Goal: Contribute content: Add original content to the website for others to see

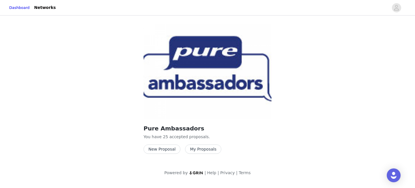
click at [202, 151] on button "My Proposals" at bounding box center [203, 149] width 36 height 9
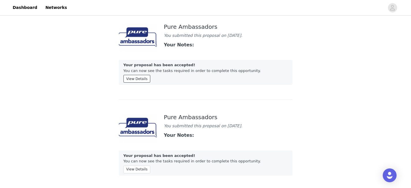
click at [133, 79] on button "View Details" at bounding box center [136, 79] width 27 height 8
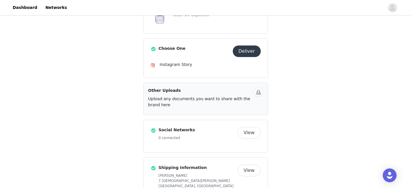
scroll to position [170, 0]
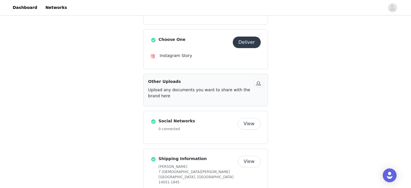
click at [241, 43] on button "Deliver" at bounding box center [246, 43] width 28 height 12
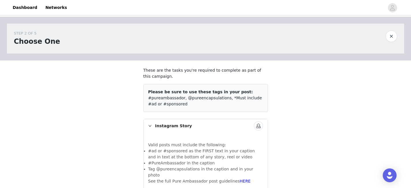
scroll to position [20, 0]
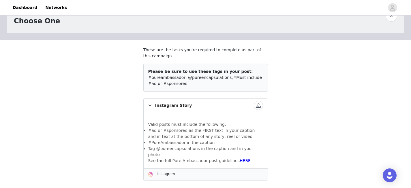
click at [259, 103] on button "button" at bounding box center [258, 105] width 9 height 9
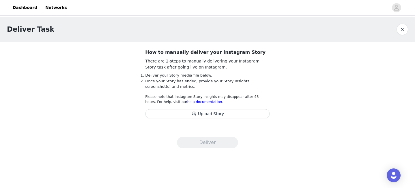
click at [203, 116] on button "Upload Story" at bounding box center [207, 113] width 124 height 9
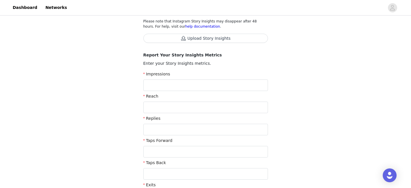
scroll to position [82, 0]
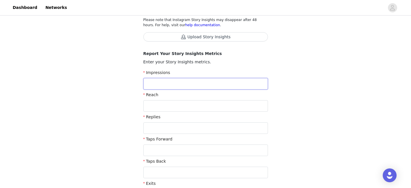
click at [194, 82] on input "text" at bounding box center [205, 84] width 124 height 12
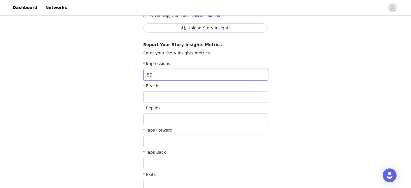
scroll to position [96, 0]
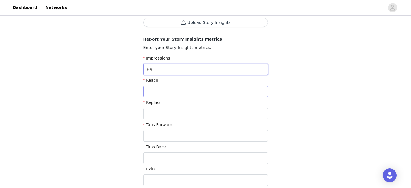
type input "89"
click at [187, 92] on input "text" at bounding box center [205, 92] width 124 height 12
type input "80"
click at [181, 115] on input "text" at bounding box center [205, 114] width 124 height 12
type input "4"
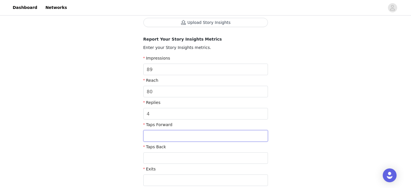
click at [172, 140] on input "text" at bounding box center [205, 136] width 124 height 12
type input "62"
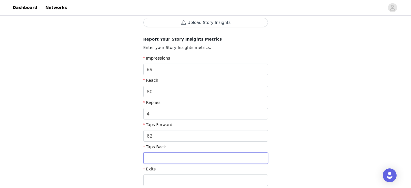
click at [166, 161] on input "text" at bounding box center [205, 158] width 124 height 12
type input "3"
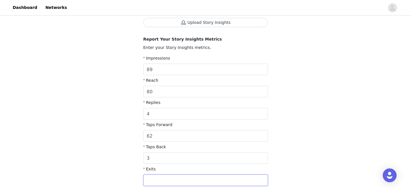
click at [157, 176] on input "text" at bounding box center [205, 181] width 124 height 12
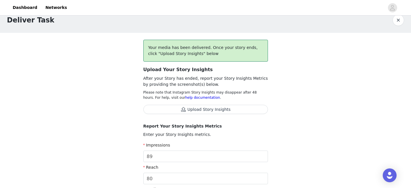
scroll to position [0, 0]
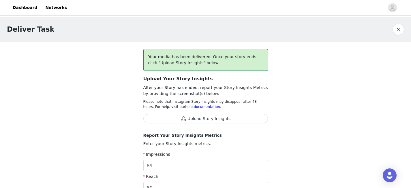
type input "13"
click at [195, 118] on button "Upload Story Insights" at bounding box center [205, 118] width 124 height 9
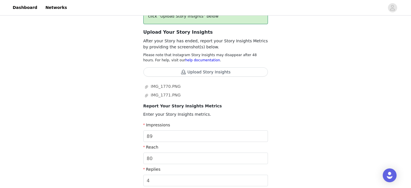
scroll to position [151, 0]
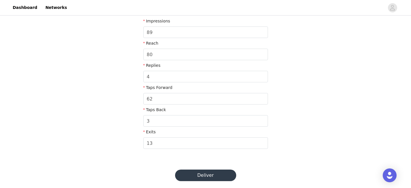
click at [201, 172] on button "Deliver" at bounding box center [205, 176] width 61 height 12
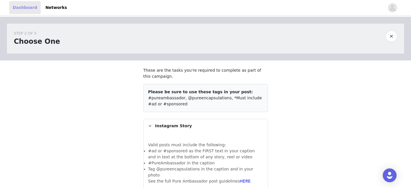
click at [22, 8] on link "Dashboard" at bounding box center [24, 7] width 31 height 13
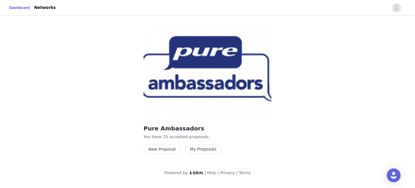
click at [158, 150] on button "New Proposal" at bounding box center [161, 149] width 37 height 9
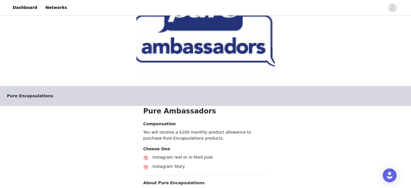
scroll to position [97, 0]
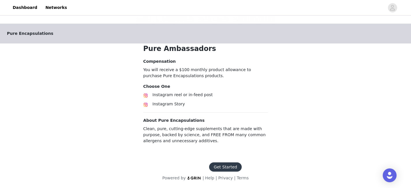
click at [226, 167] on button "Get Started" at bounding box center [225, 166] width 33 height 9
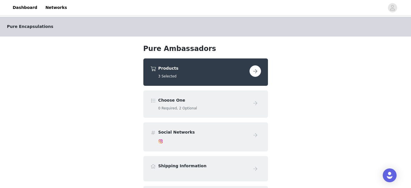
scroll to position [9, 0]
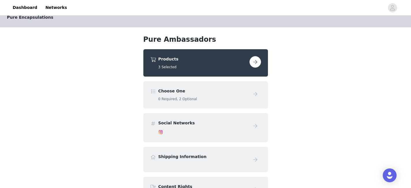
click at [253, 63] on button "button" at bounding box center [255, 62] width 12 height 12
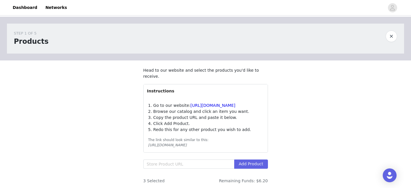
scroll to position [43, 0]
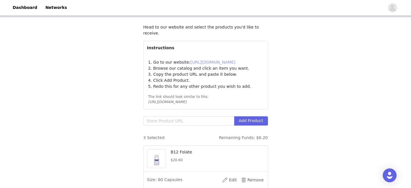
click at [211, 62] on link "[URL][DOMAIN_NAME]" at bounding box center [212, 62] width 45 height 5
click at [156, 118] on input "text" at bounding box center [188, 120] width 91 height 9
paste input "[URL][DOMAIN_NAME]"
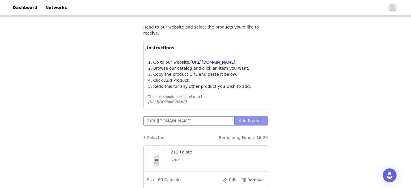
type input "[URL][DOMAIN_NAME]"
click at [248, 118] on button "Add Product" at bounding box center [251, 120] width 34 height 9
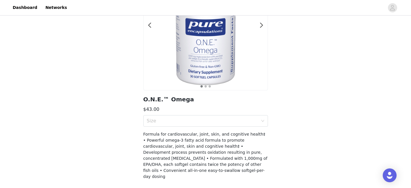
scroll to position [92, 0]
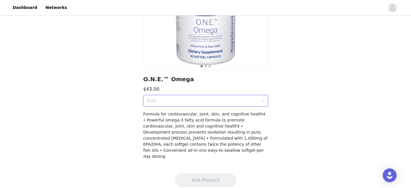
click at [200, 104] on div "Size" at bounding box center [204, 100] width 114 height 11
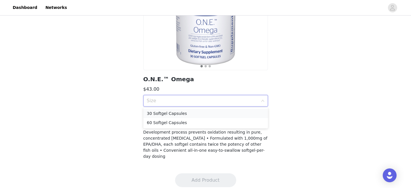
click at [190, 115] on div "30 Softgel Capsules" at bounding box center [206, 113] width 118 height 6
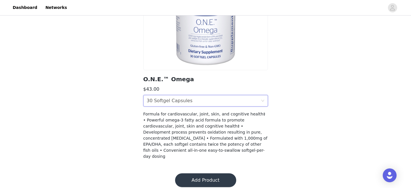
click at [192, 173] on button "Add Product" at bounding box center [205, 180] width 61 height 14
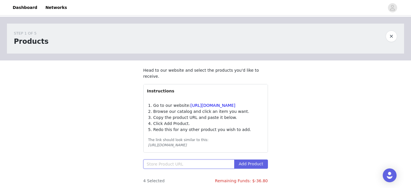
click at [166, 167] on input "text" at bounding box center [188, 164] width 91 height 9
paste input "[URL][DOMAIN_NAME]"
type input "[URL][DOMAIN_NAME]"
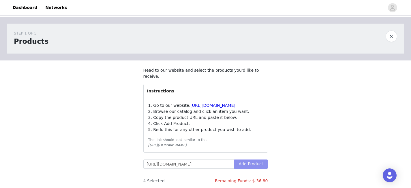
click at [257, 166] on button "Add Product" at bounding box center [251, 164] width 34 height 9
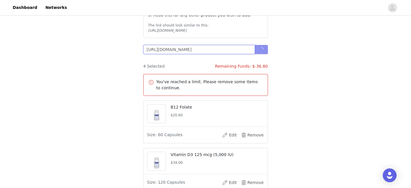
scroll to position [117, 0]
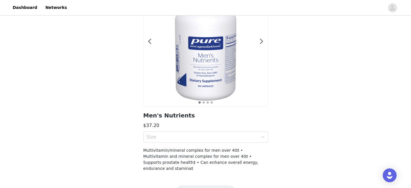
scroll to position [67, 0]
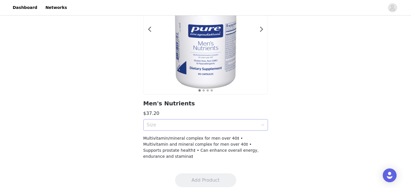
click at [227, 120] on div "Size" at bounding box center [204, 125] width 114 height 11
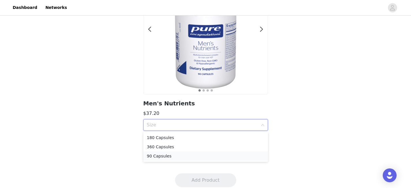
click at [209, 158] on div "90 Capsules" at bounding box center [206, 156] width 118 height 6
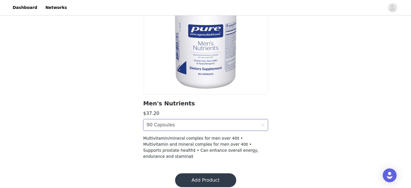
click at [206, 175] on button "Add Product" at bounding box center [205, 180] width 61 height 14
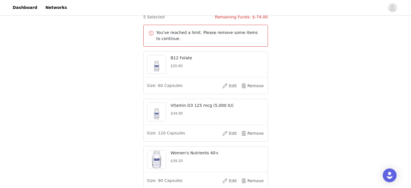
scroll to position [196, 0]
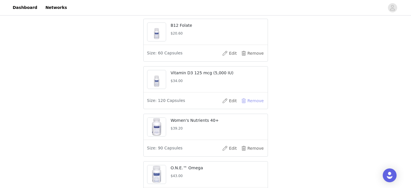
click at [260, 101] on button "Remove" at bounding box center [252, 100] width 23 height 9
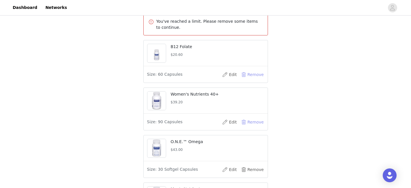
scroll to position [171, 0]
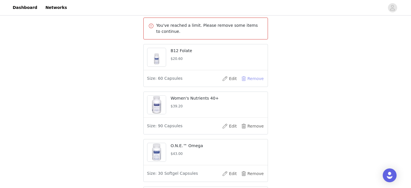
click at [252, 78] on button "Remove" at bounding box center [252, 78] width 23 height 9
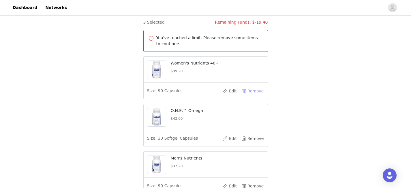
scroll to position [177, 0]
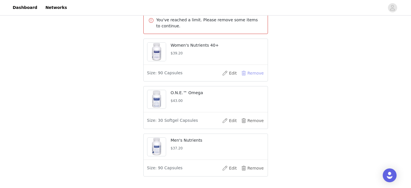
click at [254, 74] on button "Remove" at bounding box center [252, 73] width 23 height 9
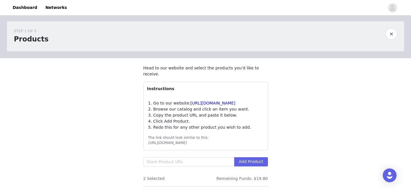
scroll to position [0, 0]
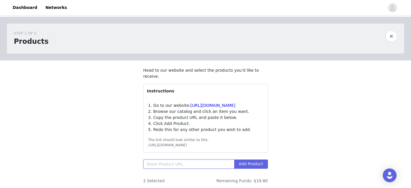
click at [160, 164] on input "text" at bounding box center [188, 164] width 91 height 9
paste input "[URL][DOMAIN_NAME]"
type input "[URL][DOMAIN_NAME]"
click at [247, 163] on button "Add Product" at bounding box center [251, 164] width 34 height 9
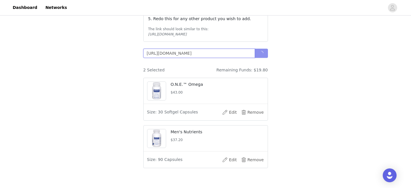
scroll to position [112, 0]
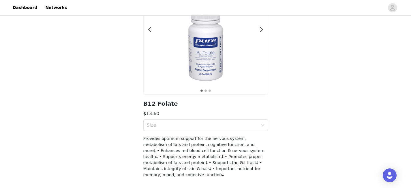
scroll to position [84, 0]
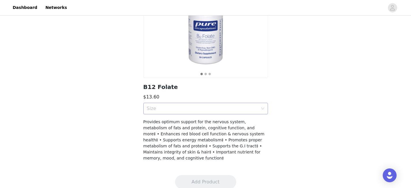
click at [209, 108] on div "Size" at bounding box center [202, 109] width 111 height 6
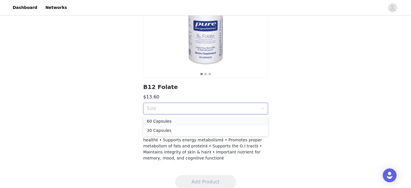
click at [206, 121] on div "60 Capsules" at bounding box center [206, 121] width 118 height 6
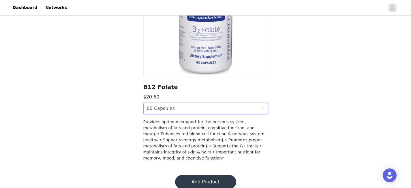
click at [199, 110] on div "Size 60 Capsules" at bounding box center [204, 108] width 114 height 11
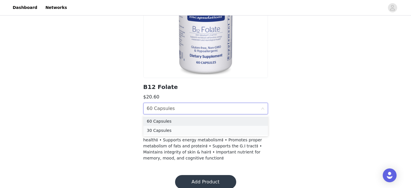
click at [200, 130] on div "30 Capsules" at bounding box center [206, 130] width 118 height 6
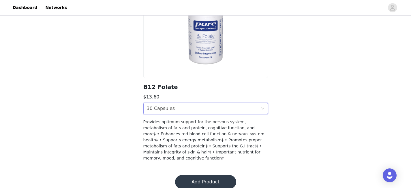
click at [207, 178] on button "Add Product" at bounding box center [205, 182] width 61 height 14
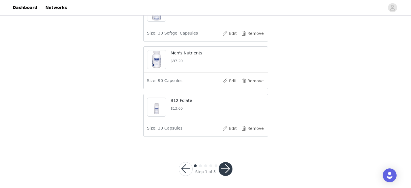
scroll to position [191, 0]
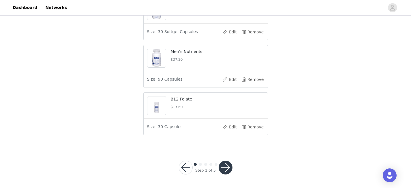
click at [224, 166] on button "button" at bounding box center [225, 168] width 14 height 14
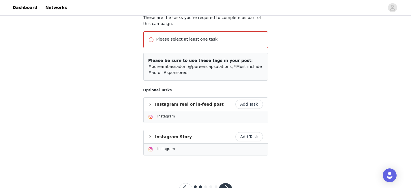
scroll to position [75, 0]
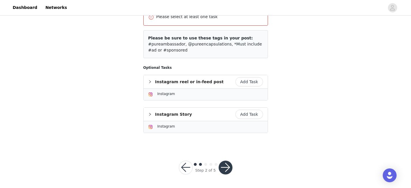
click at [250, 114] on button "Add Task" at bounding box center [249, 114] width 28 height 9
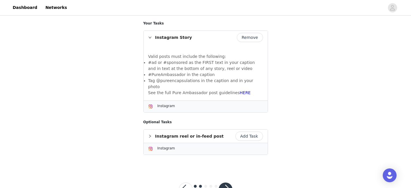
scroll to position [114, 0]
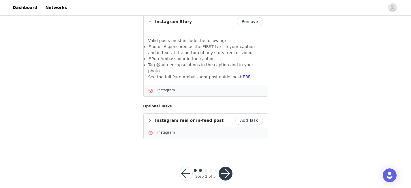
click at [227, 167] on button "button" at bounding box center [225, 174] width 14 height 14
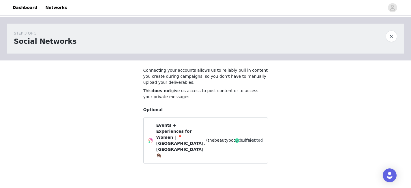
scroll to position [22, 0]
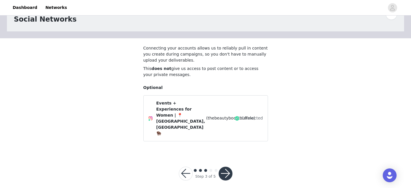
click at [228, 160] on div "Step 3 of 5" at bounding box center [205, 174] width 67 height 28
click at [226, 167] on button "button" at bounding box center [225, 174] width 14 height 14
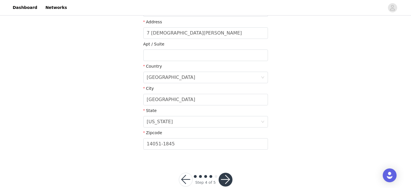
scroll to position [167, 0]
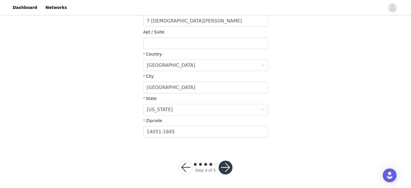
click at [228, 167] on button "button" at bounding box center [225, 168] width 14 height 14
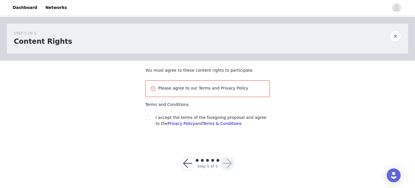
click at [150, 113] on section "You must agree to these content rights to participate. Please agree to our Term…" at bounding box center [207, 101] width 138 height 82
click at [148, 116] on input "checkbox" at bounding box center [147, 117] width 4 height 4
checkbox input "true"
click at [228, 164] on button "button" at bounding box center [227, 164] width 14 height 14
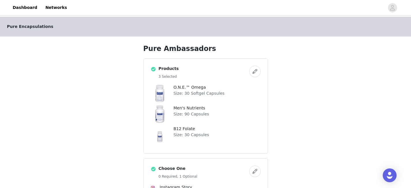
scroll to position [182, 0]
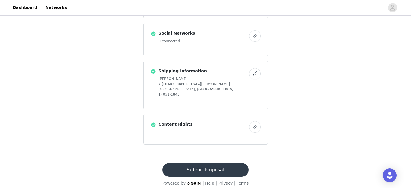
click at [208, 169] on button "Submit Proposal" at bounding box center [205, 170] width 86 height 14
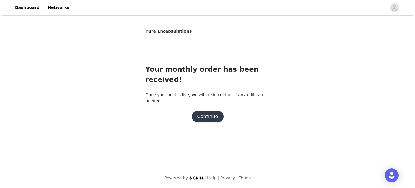
scroll to position [0, 0]
click at [209, 111] on button "Continue" at bounding box center [207, 117] width 32 height 12
